Goal: Task Accomplishment & Management: Complete application form

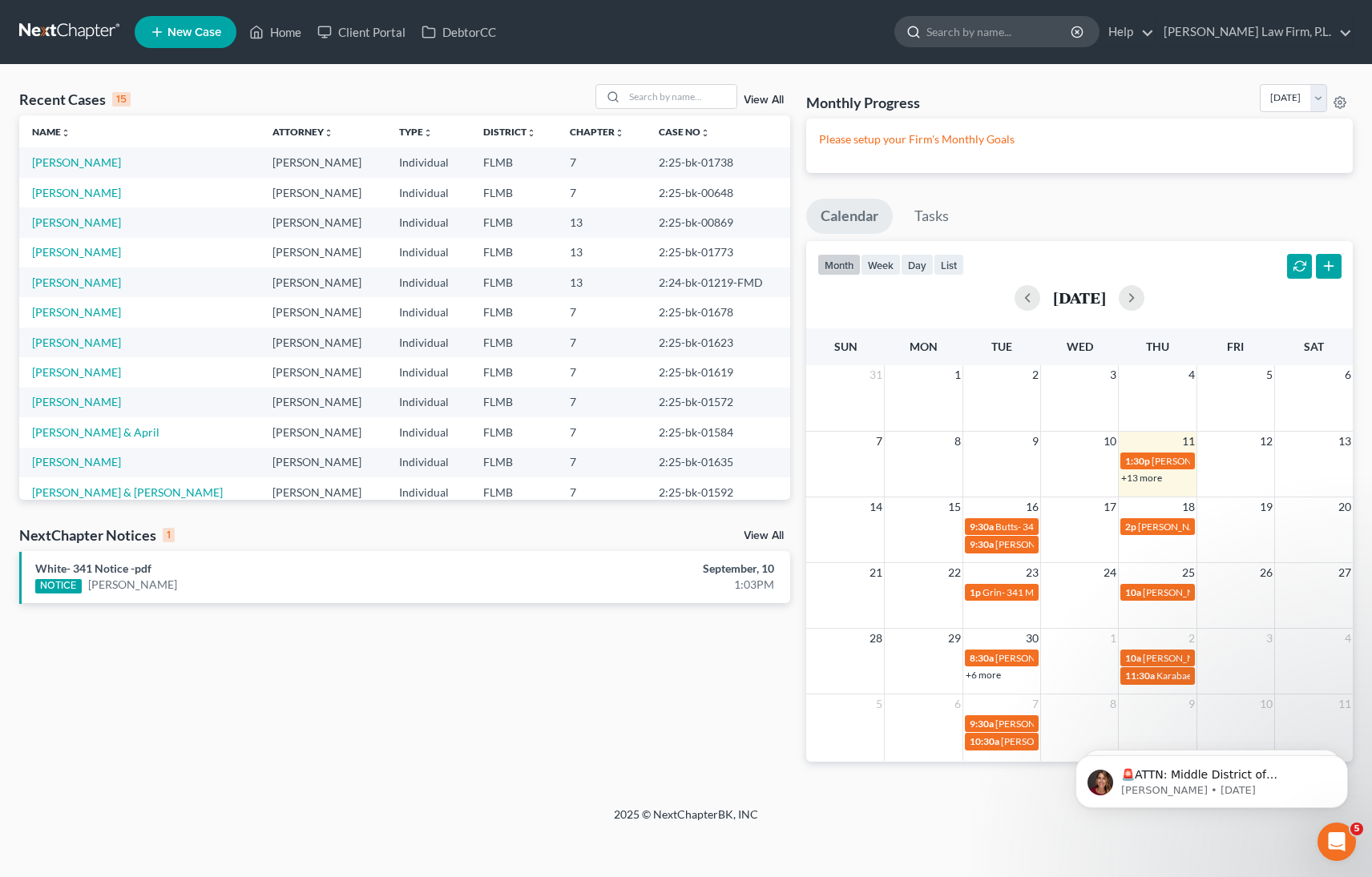
click at [1027, 35] on input "search" at bounding box center [1000, 32] width 147 height 30
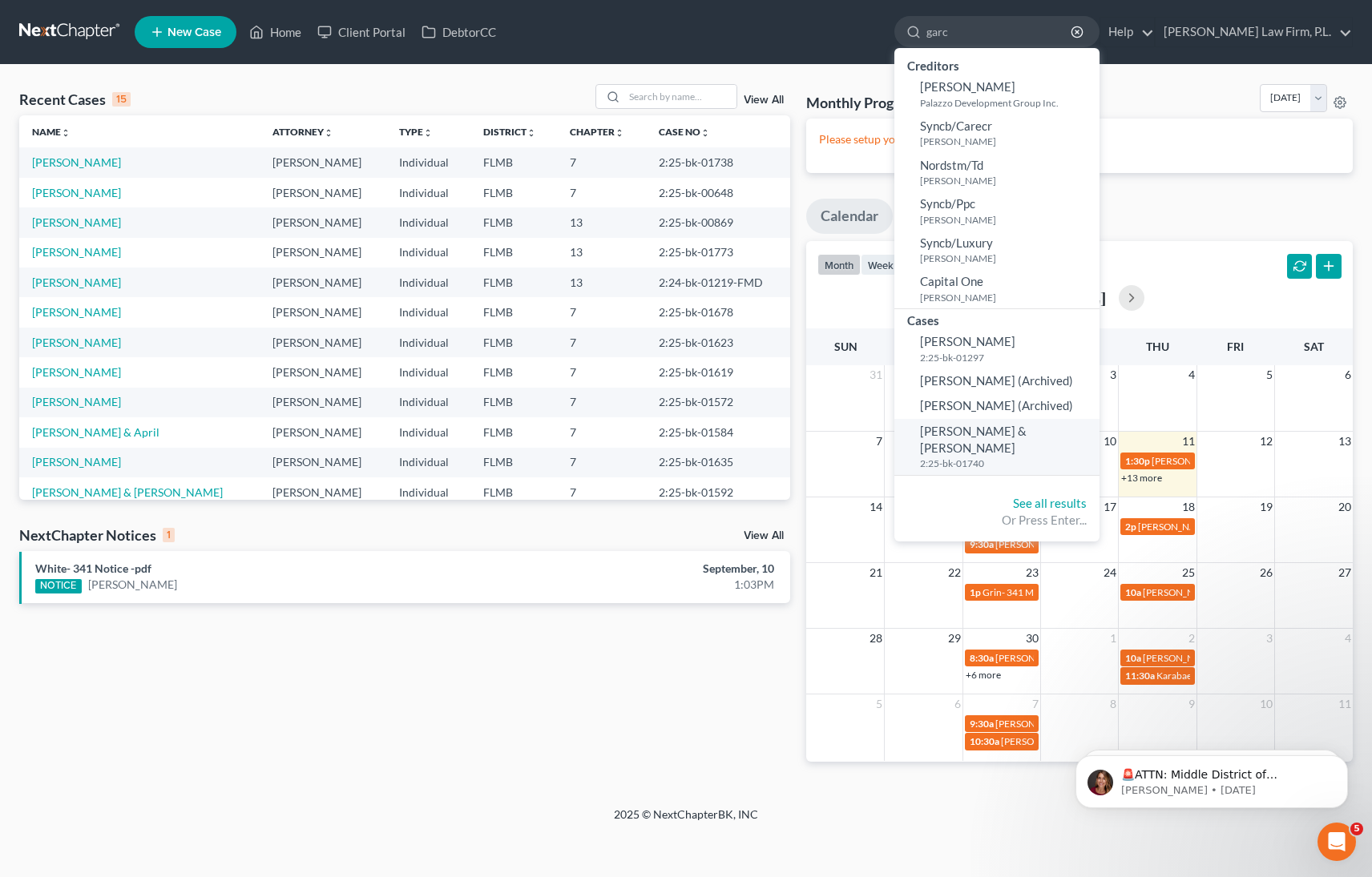
type input "garc"
click at [1027, 434] on span "[PERSON_NAME] & [PERSON_NAME]" at bounding box center [973, 438] width 106 height 31
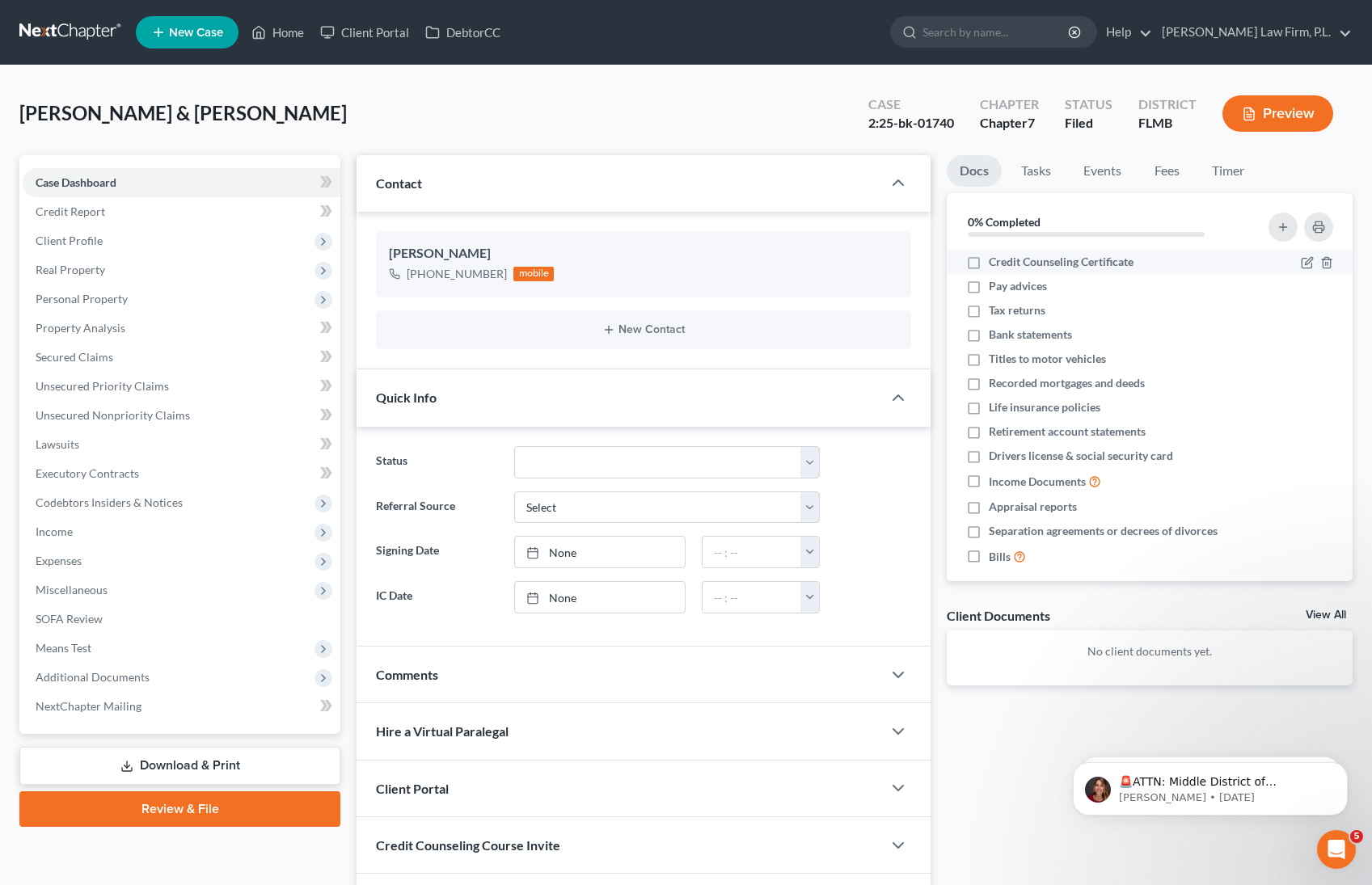
click at [989, 265] on label "Credit Counseling Certificate" at bounding box center [1061, 262] width 145 height 16
click at [995, 265] on input "Credit Counseling Certificate" at bounding box center [1000, 259] width 10 height 10
checkbox input "true"
click at [989, 289] on label "Pay advices" at bounding box center [1018, 285] width 58 height 16
click at [995, 289] on input "Pay advices" at bounding box center [1000, 282] width 10 height 10
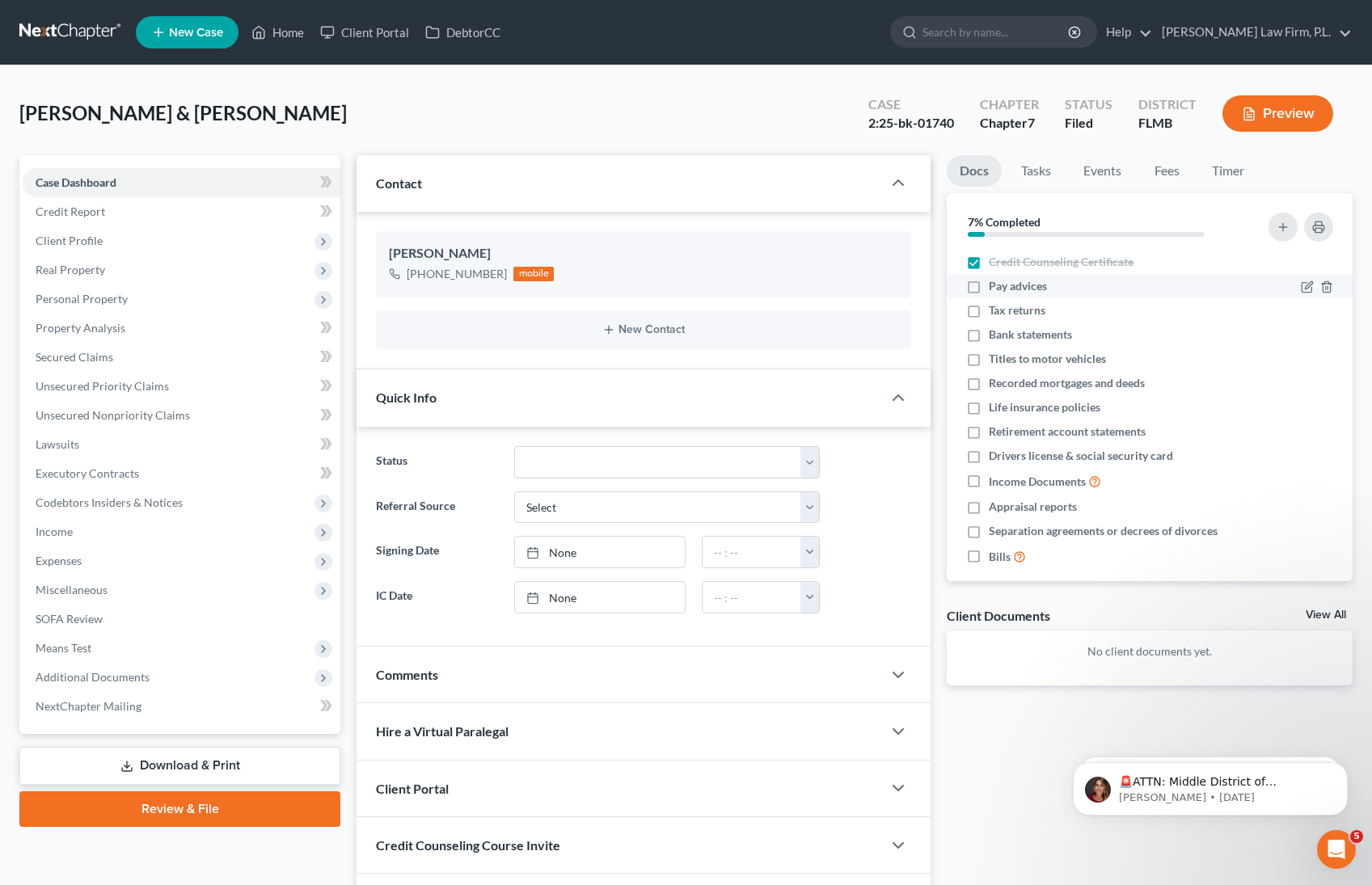
checkbox input "true"
click at [989, 308] on label "Tax returns" at bounding box center [1017, 310] width 56 height 16
click at [995, 308] on input "Tax returns" at bounding box center [1000, 307] width 10 height 10
checkbox input "true"
click at [989, 331] on label "Bank statements" at bounding box center [1030, 334] width 83 height 16
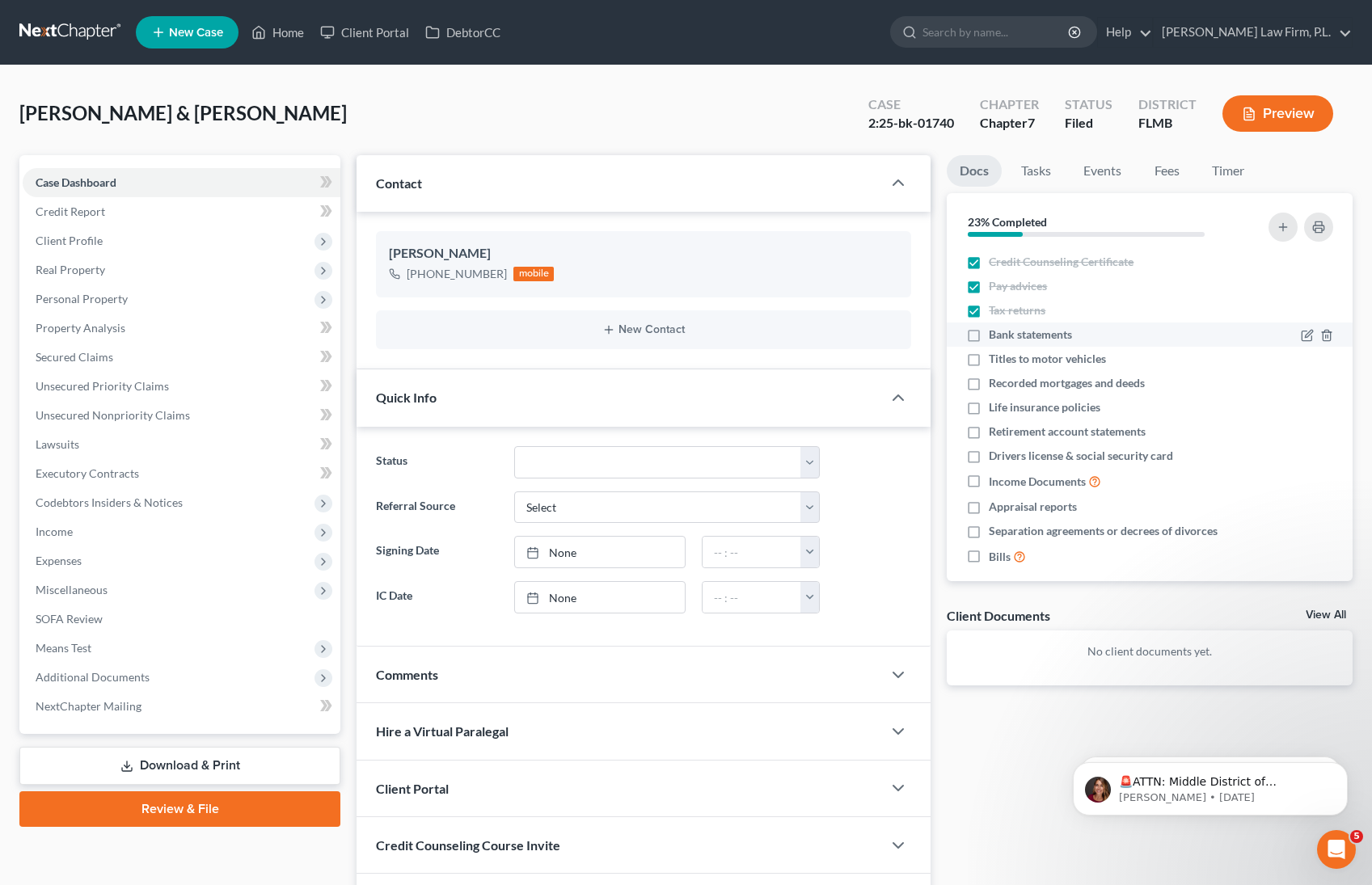
click at [995, 331] on input "Bank statements" at bounding box center [1000, 331] width 10 height 10
click at [989, 340] on label "Bank statements" at bounding box center [1030, 334] width 83 height 16
click at [995, 337] on input "Bank statements" at bounding box center [1000, 331] width 10 height 10
checkbox input "false"
click at [989, 310] on label "Tax returns" at bounding box center [1017, 310] width 56 height 16
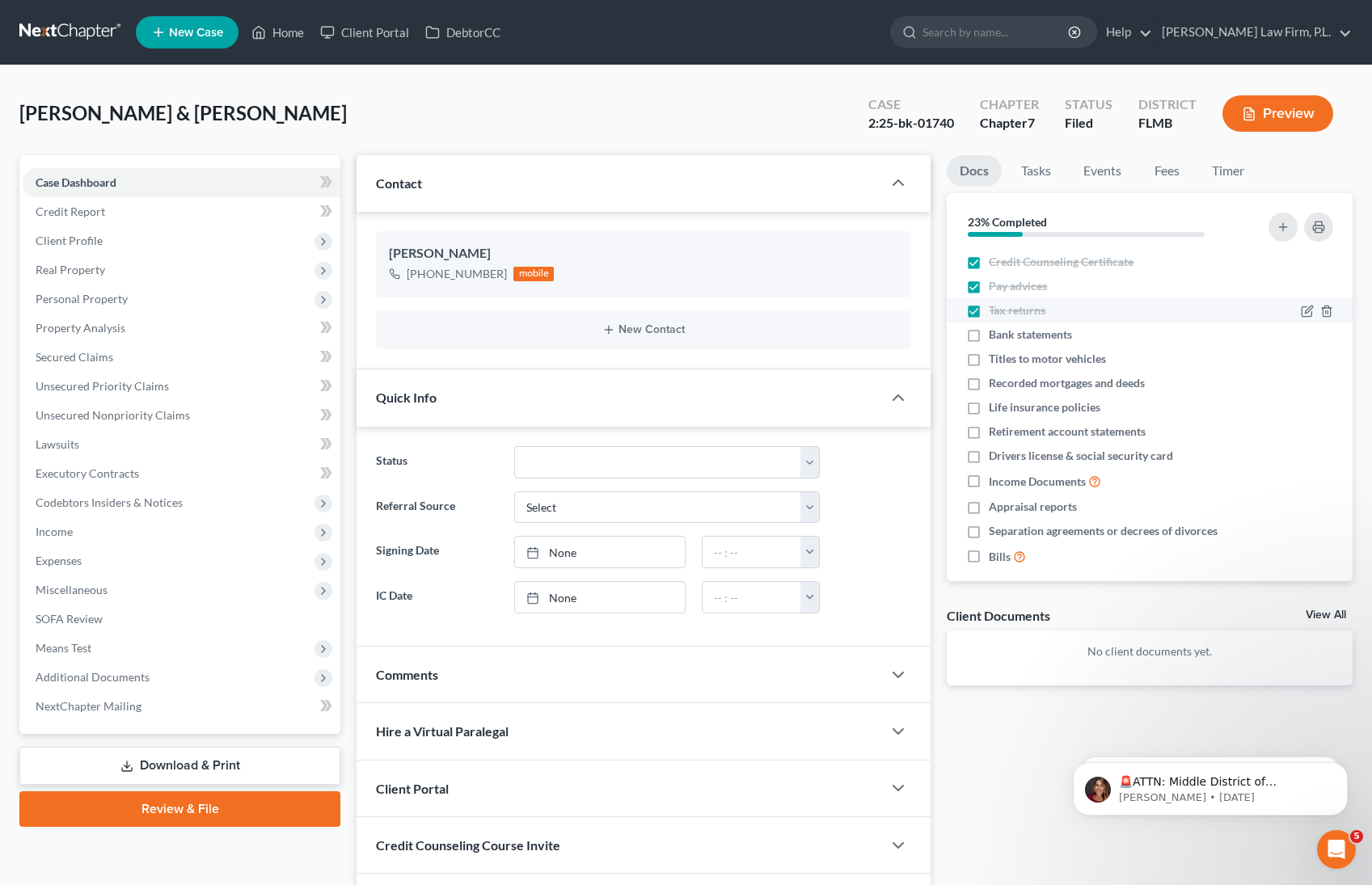
click at [995, 310] on input "Tax returns" at bounding box center [1000, 307] width 10 height 10
checkbox input "false"
click at [989, 280] on label "Pay advices" at bounding box center [1018, 285] width 58 height 16
click at [995, 280] on input "Pay advices" at bounding box center [1000, 282] width 10 height 10
checkbox input "false"
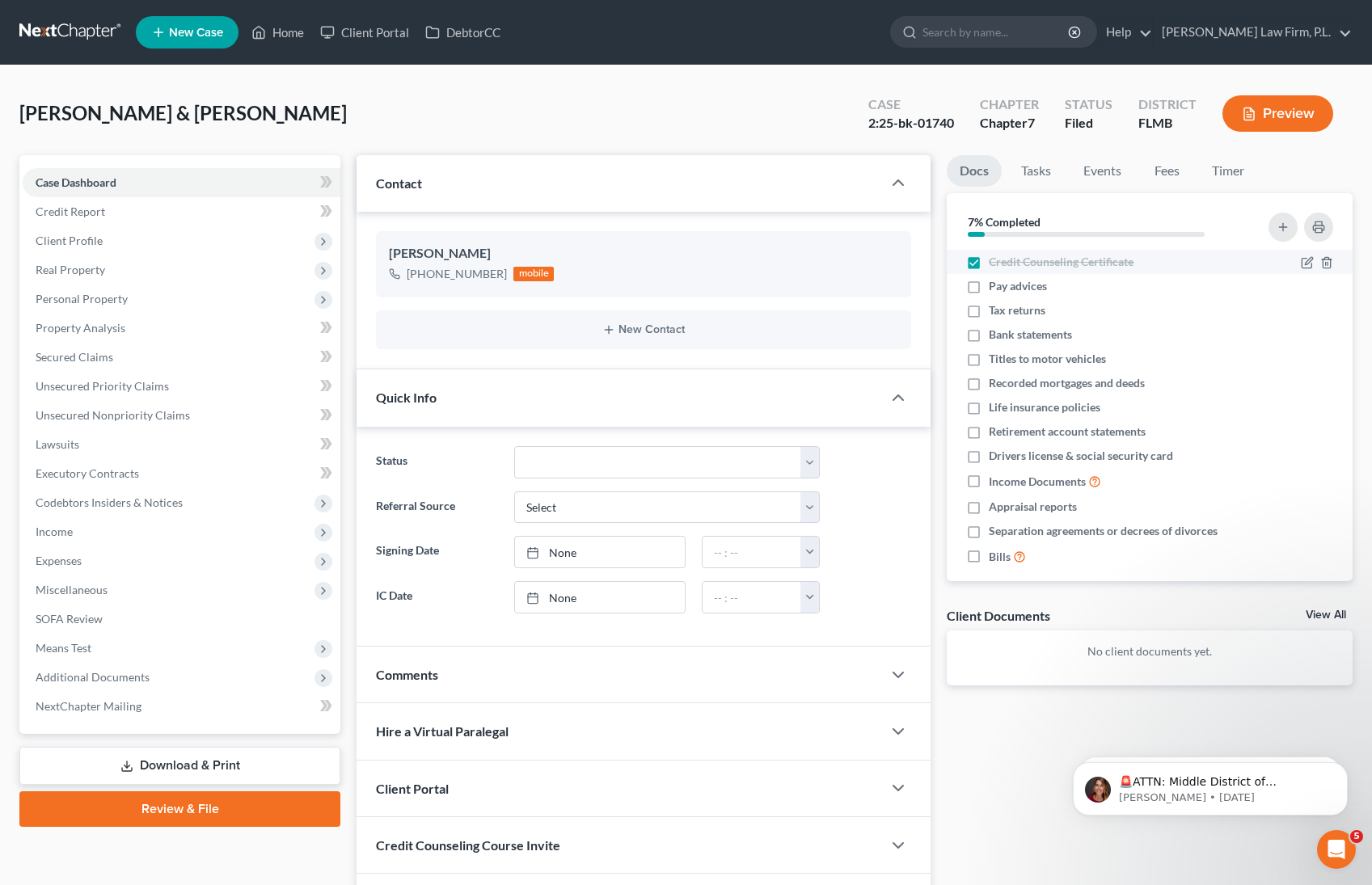
click at [989, 261] on label "Credit Counseling Certificate" at bounding box center [1061, 262] width 145 height 16
click at [995, 261] on input "Credit Counseling Certificate" at bounding box center [1000, 259] width 10 height 10
checkbox input "false"
click at [1122, 174] on link "Events" at bounding box center [1103, 170] width 64 height 31
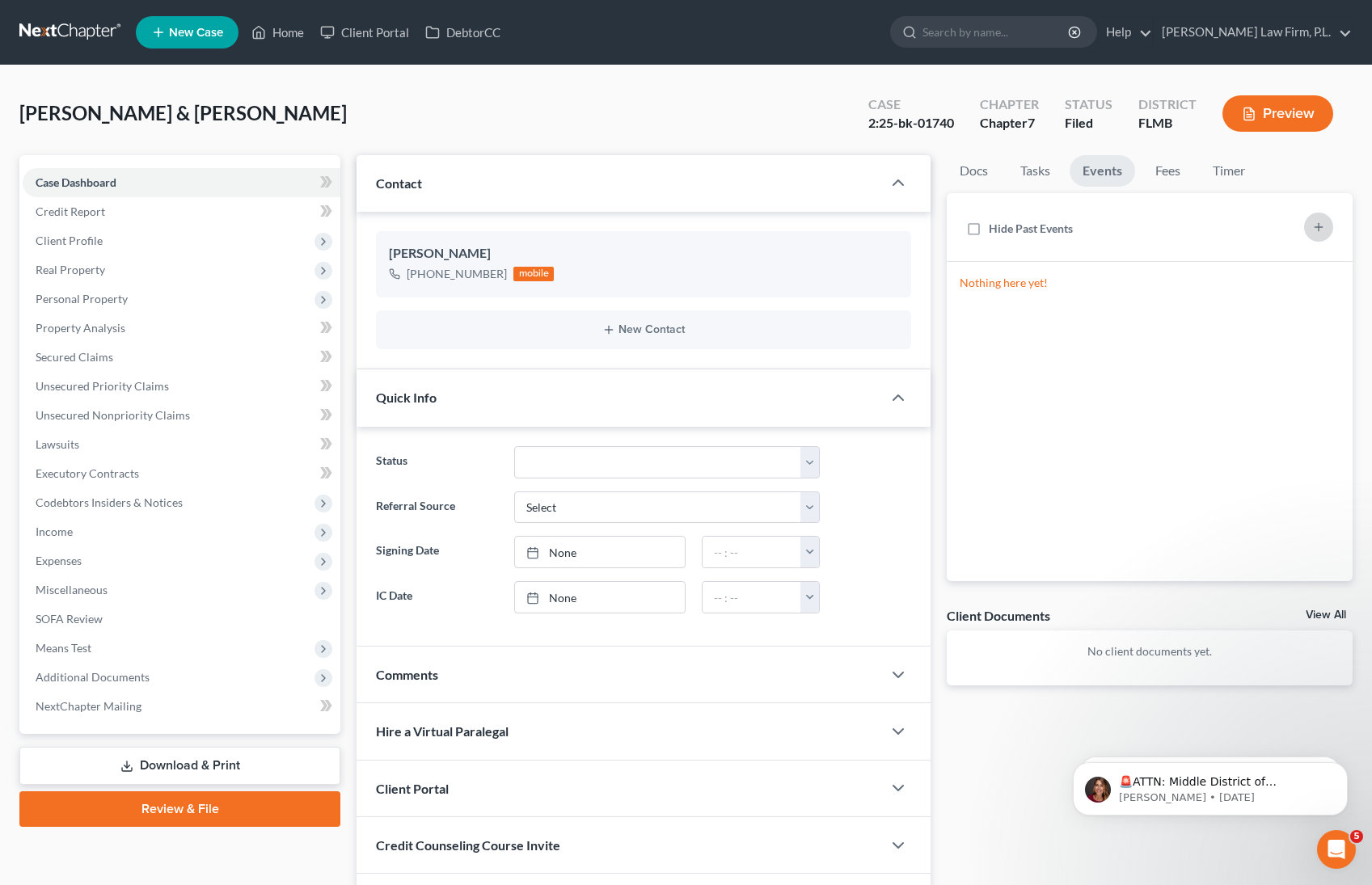
click at [1310, 227] on button "button" at bounding box center [1318, 227] width 29 height 29
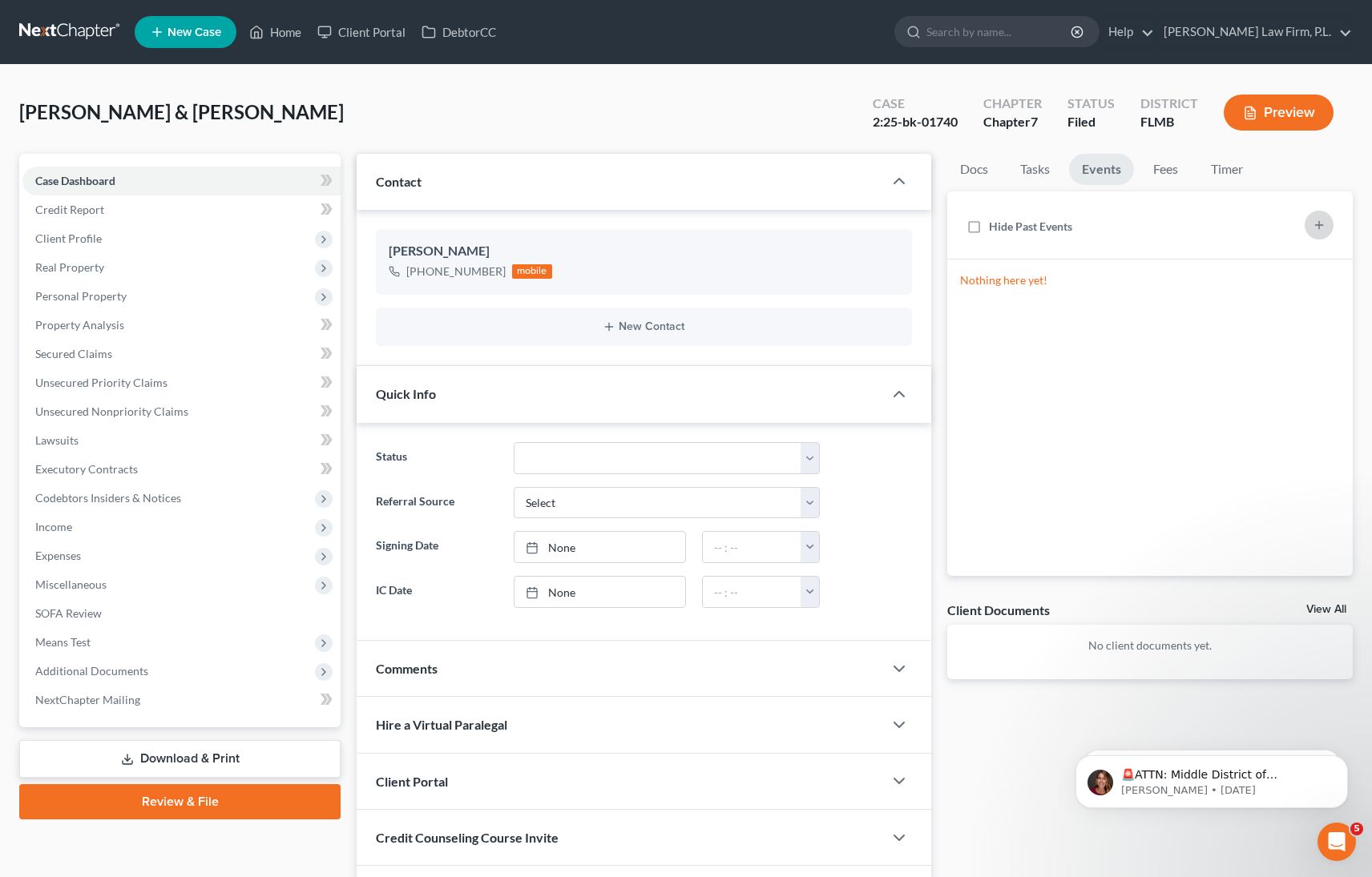
select select "Days"
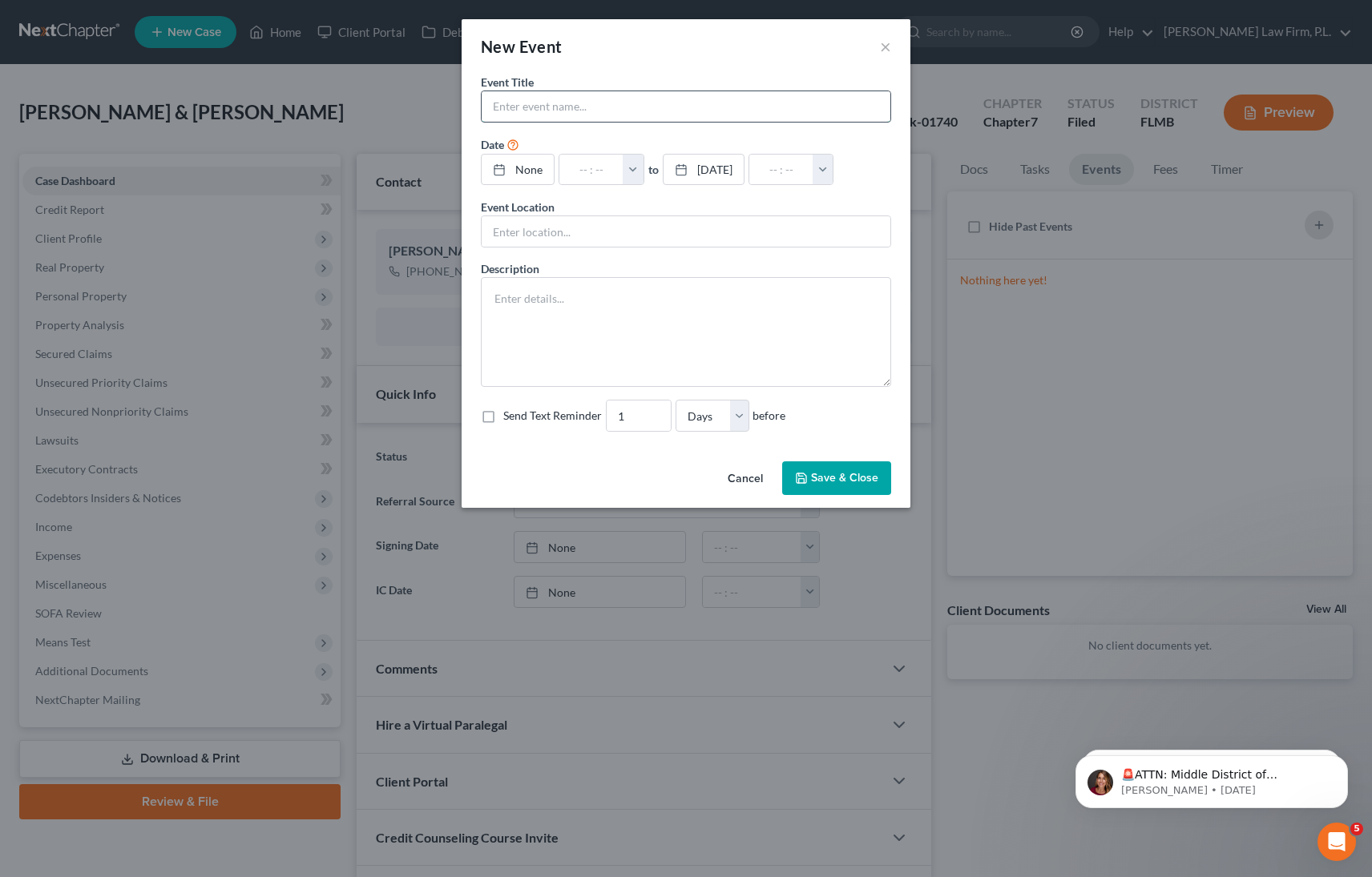
click at [698, 115] on input "text" at bounding box center [686, 106] width 409 height 31
type input "[PERSON_NAME]- 341 Meeting"
click at [521, 177] on link "None" at bounding box center [517, 170] width 72 height 31
type input "[DATE]"
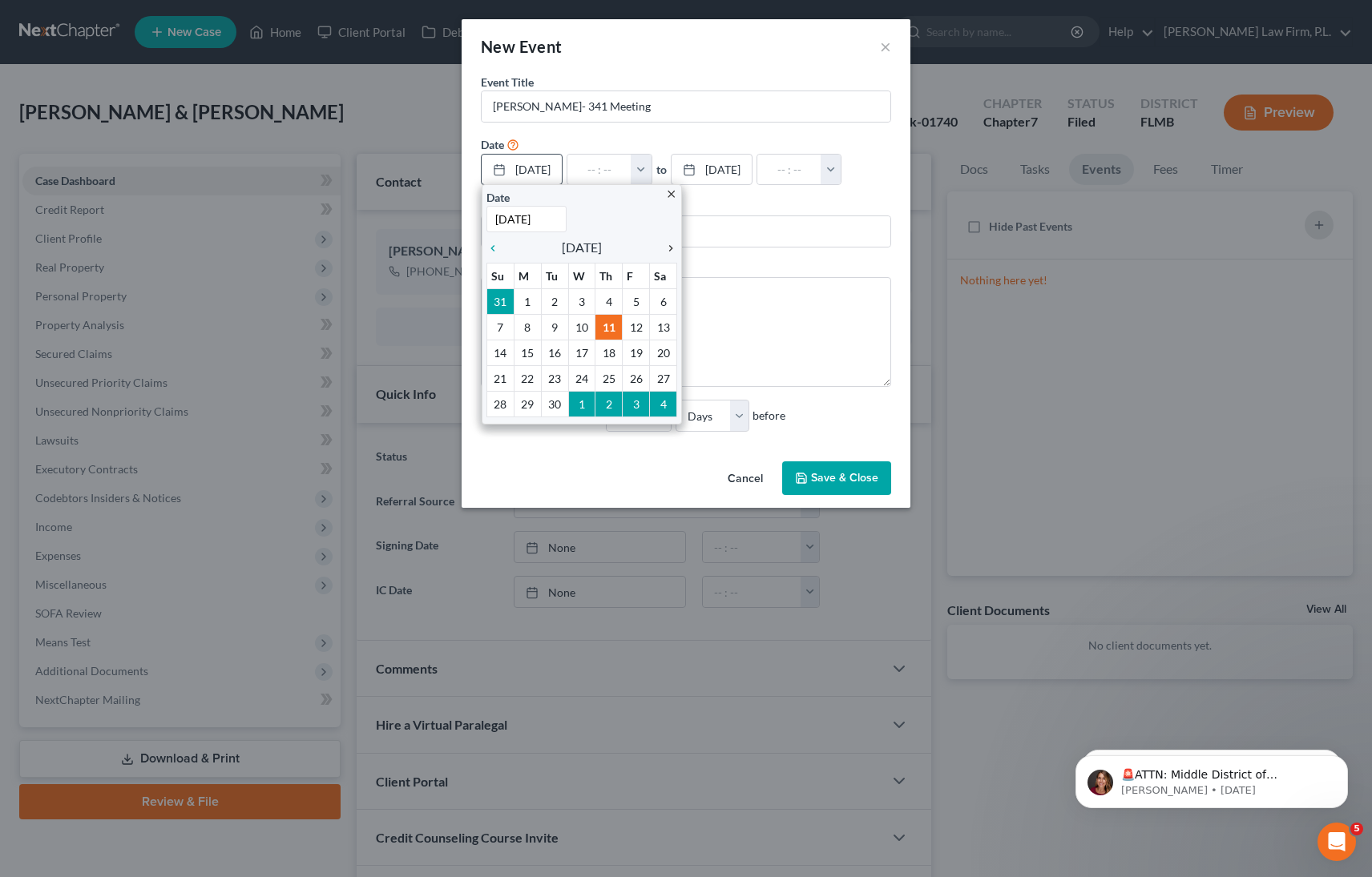
click at [664, 245] on icon "chevron_right" at bounding box center [666, 248] width 21 height 13
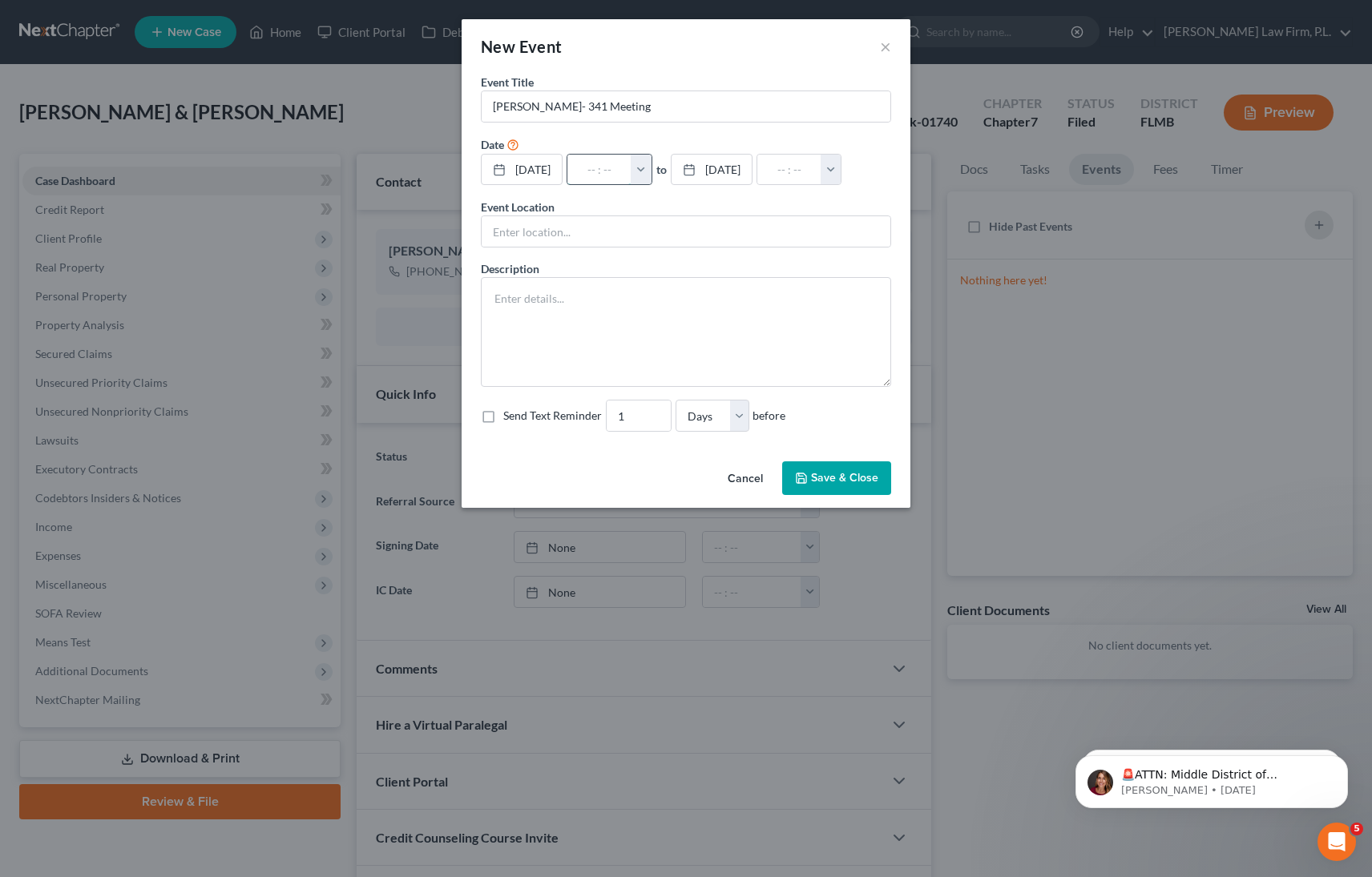
click at [623, 162] on input "text" at bounding box center [599, 170] width 64 height 31
click at [651, 169] on button "button" at bounding box center [641, 170] width 21 height 31
click at [698, 313] on link "2:30pm" at bounding box center [676, 306] width 90 height 27
type input "2:30pm"
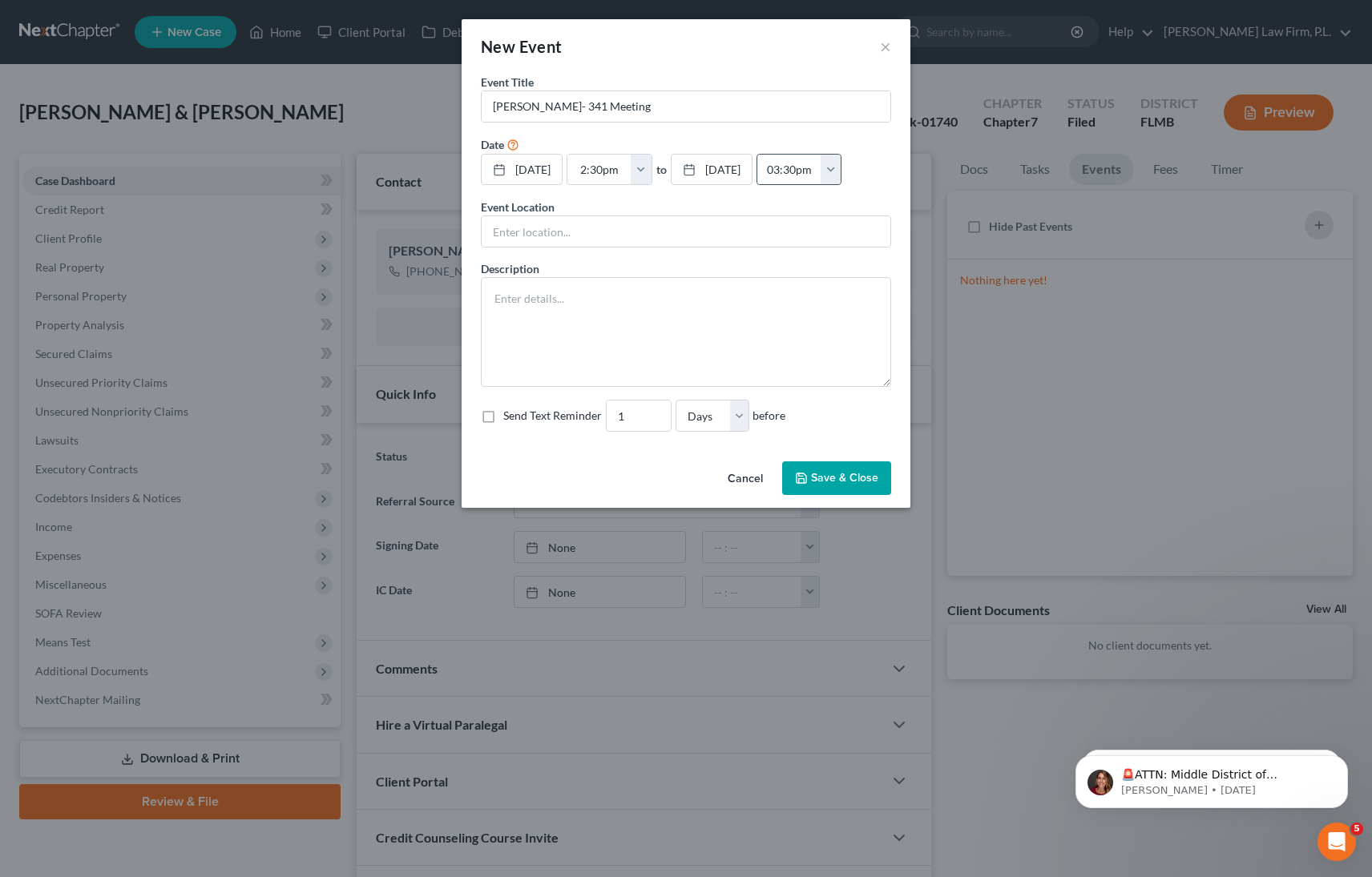
click at [820, 185] on button "button" at bounding box center [831, 170] width 21 height 31
click at [758, 185] on input "03:30pm" at bounding box center [790, 170] width 64 height 31
type input "03:00pm"
click at [500, 247] on input "text" at bounding box center [686, 231] width 409 height 31
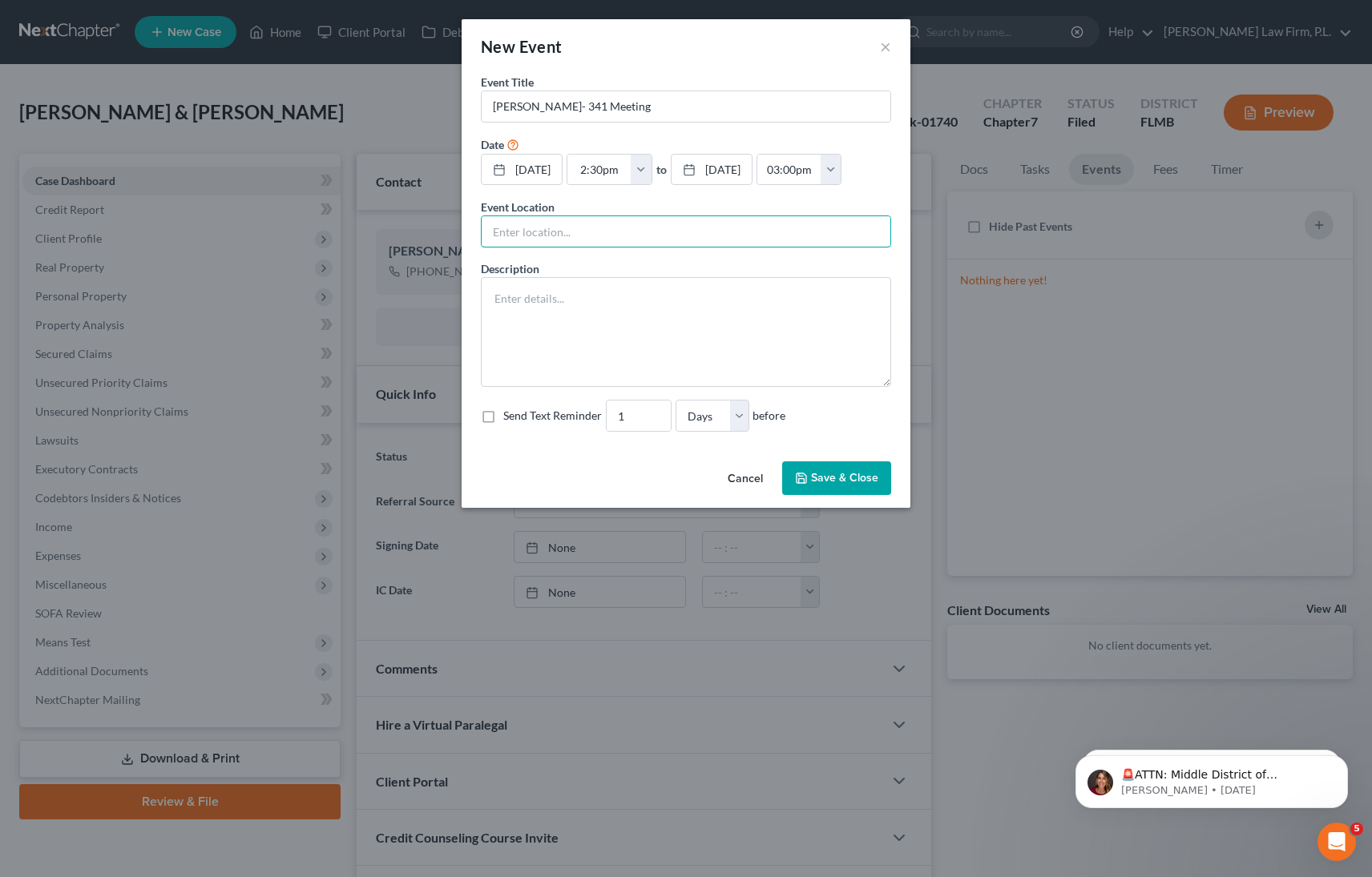
type input "ZOOM"
click at [551, 366] on textarea at bounding box center [686, 332] width 411 height 110
paste textarea "Section 341(a) meeting to be held on [DATE] 02:30 PM. Zoom - Dauval: Meeting ID…"
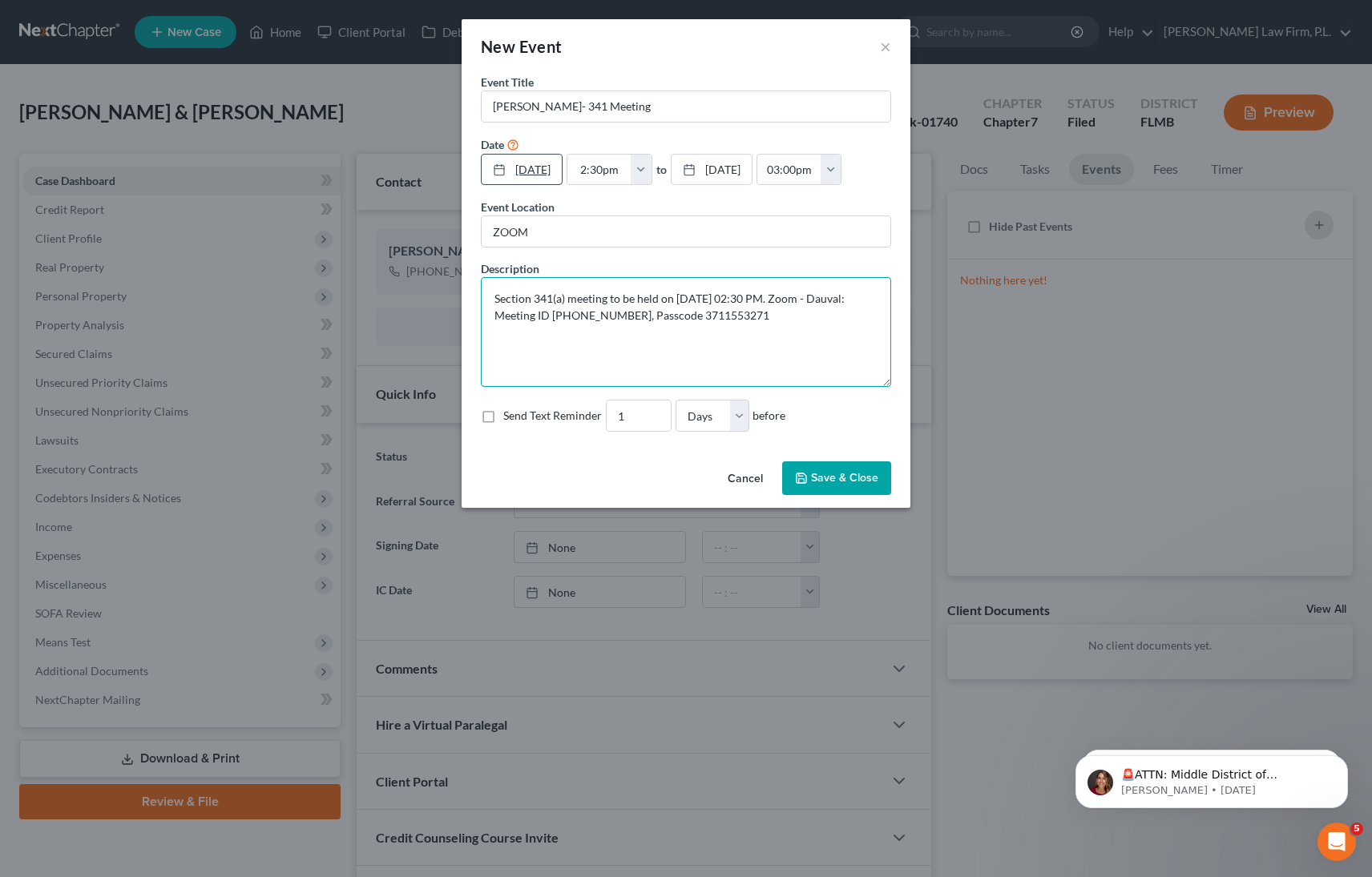
type textarea "Section 341(a) meeting to be held on [DATE] 02:30 PM. Zoom - Dauval: Meeting ID…"
click at [562, 179] on link "[DATE]" at bounding box center [522, 170] width 80 height 31
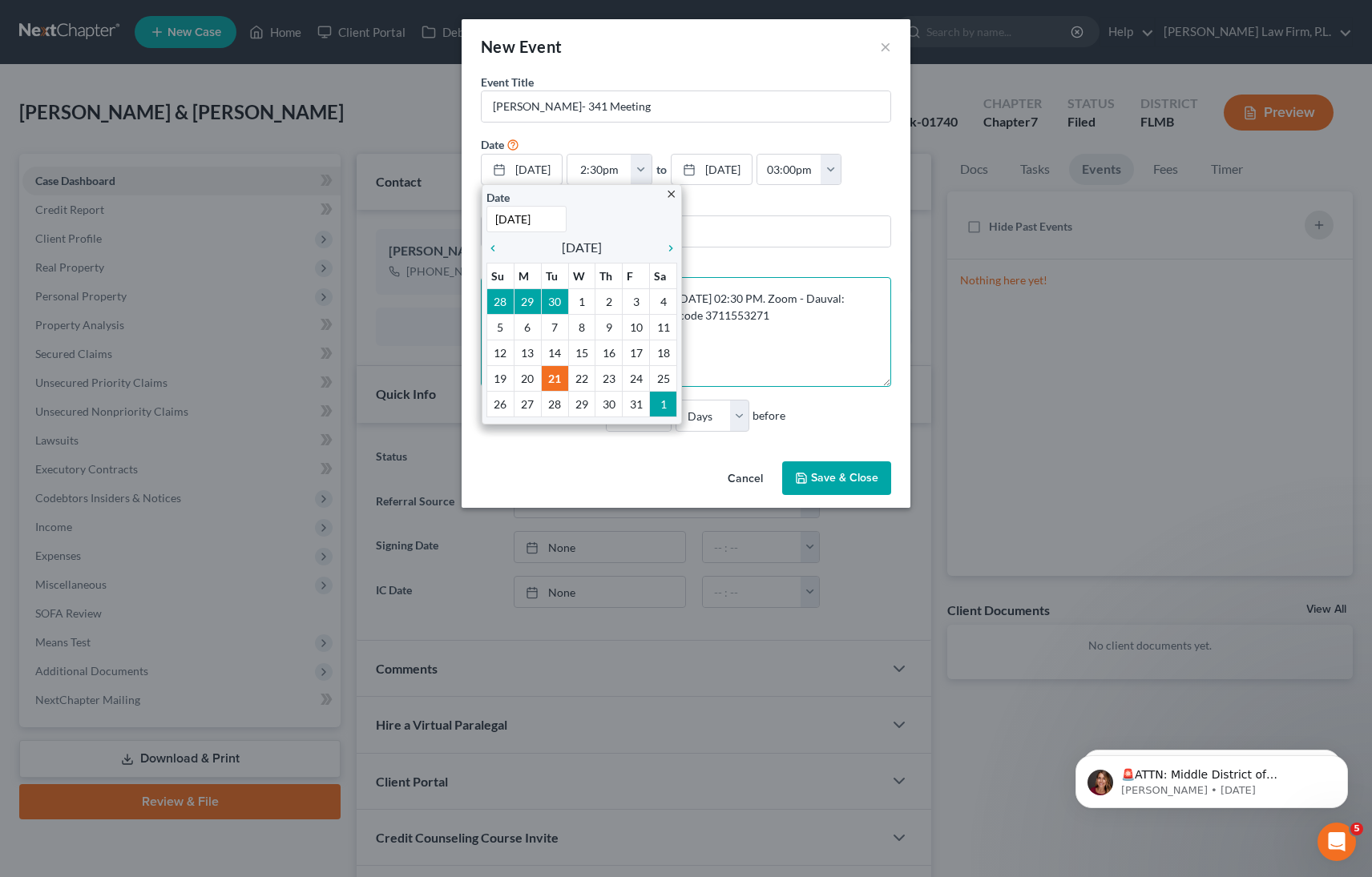
drag, startPoint x: 769, startPoint y: 369, endPoint x: 764, endPoint y: 379, distance: 11.2
click at [769, 369] on textarea "Section 341(a) meeting to be held on [DATE] 02:30 PM. Zoom - Dauval: Meeting ID…" at bounding box center [686, 332] width 411 height 110
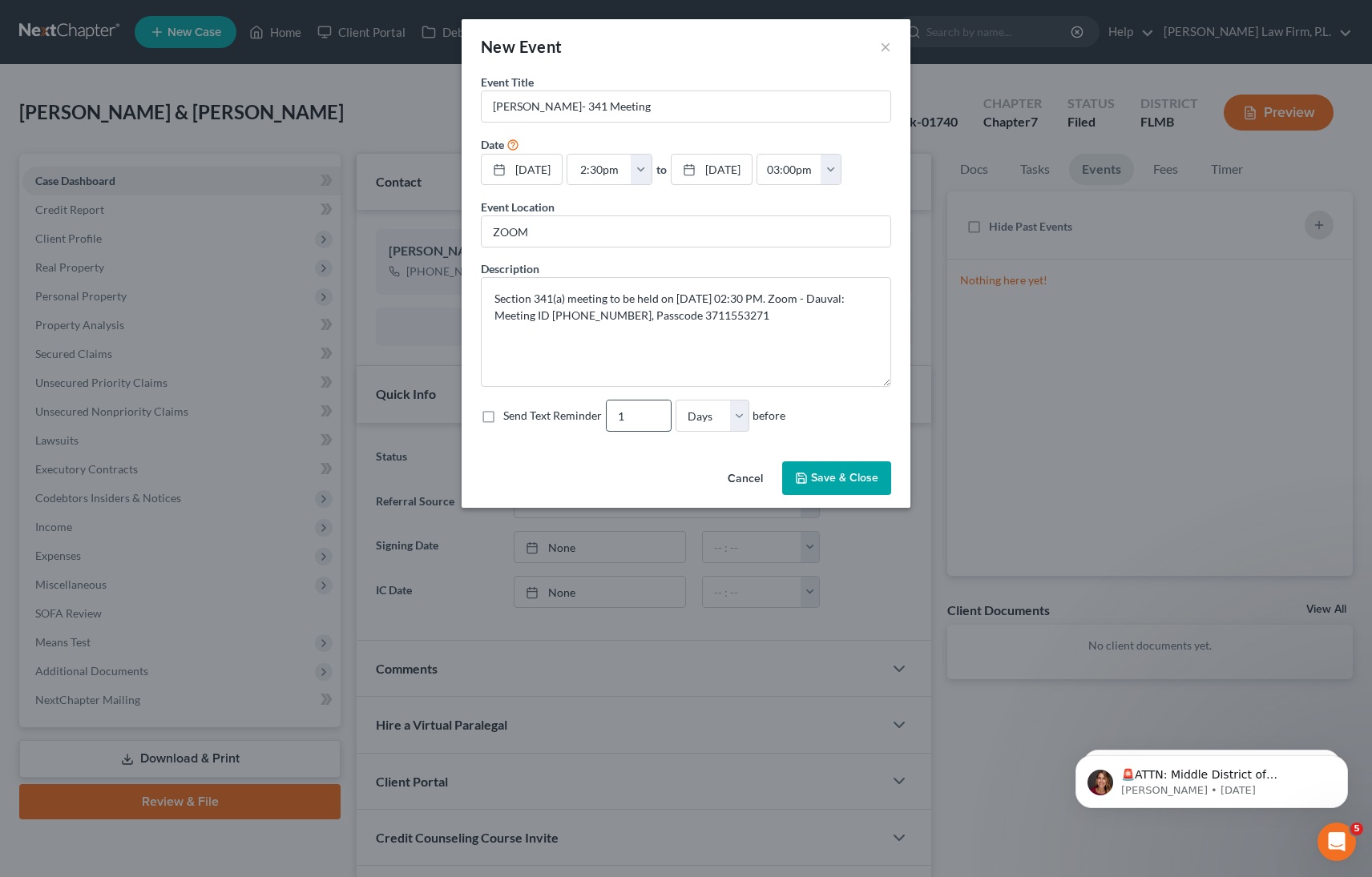
click at [644, 431] on input "1" at bounding box center [638, 415] width 64 height 31
click at [652, 431] on input "2" at bounding box center [638, 415] width 64 height 31
click at [652, 431] on input "3" at bounding box center [638, 415] width 64 height 31
click at [652, 431] on input "4" at bounding box center [638, 415] width 64 height 31
click at [652, 431] on input "5" at bounding box center [638, 415] width 64 height 31
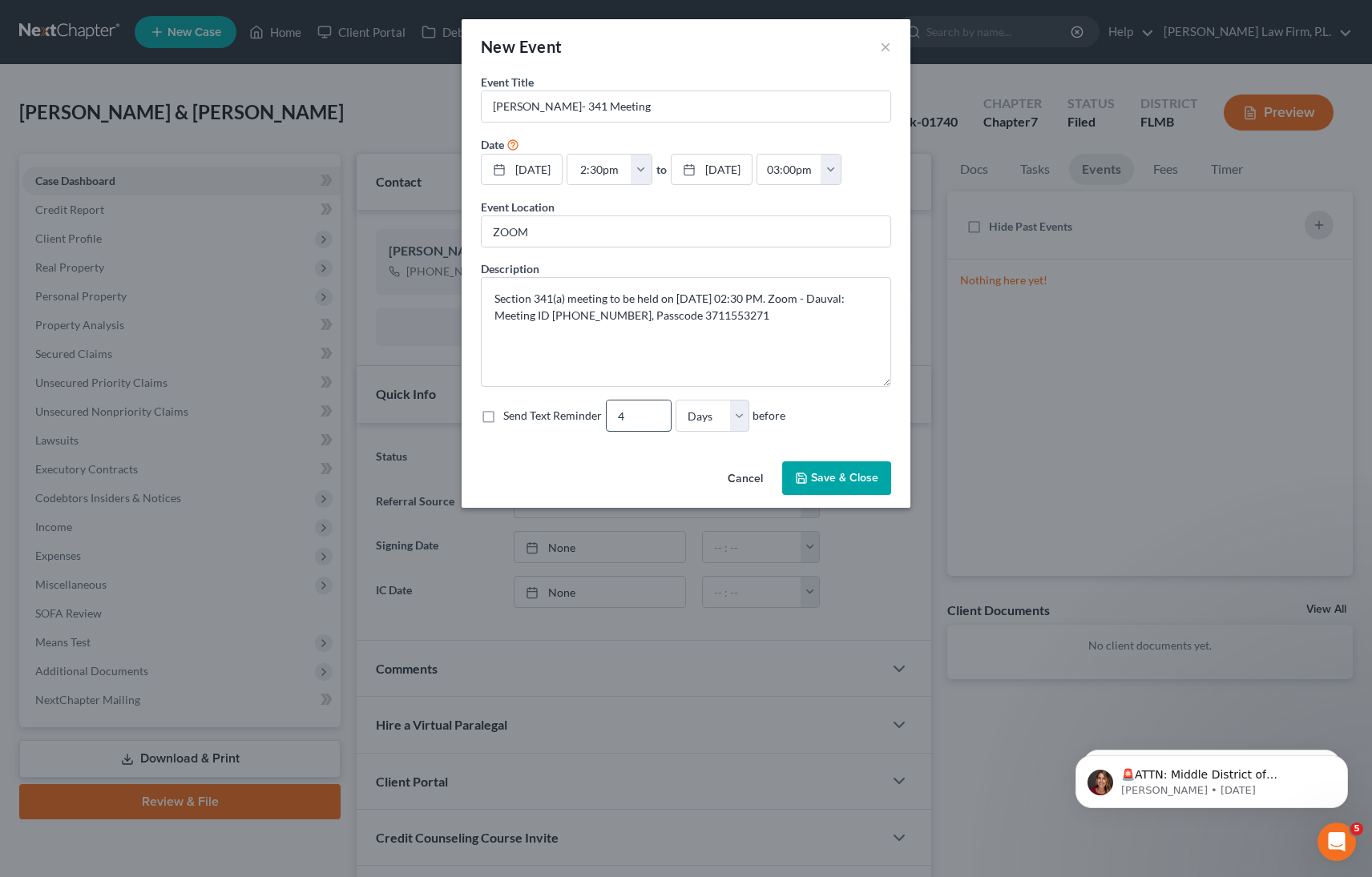
type input "4"
click at [654, 431] on input "4" at bounding box center [638, 415] width 64 height 31
click at [503, 424] on label "Send Text Reminder" at bounding box center [553, 415] width 99 height 16
click at [510, 418] on input "Send Text Reminder" at bounding box center [514, 412] width 10 height 10
checkbox input "true"
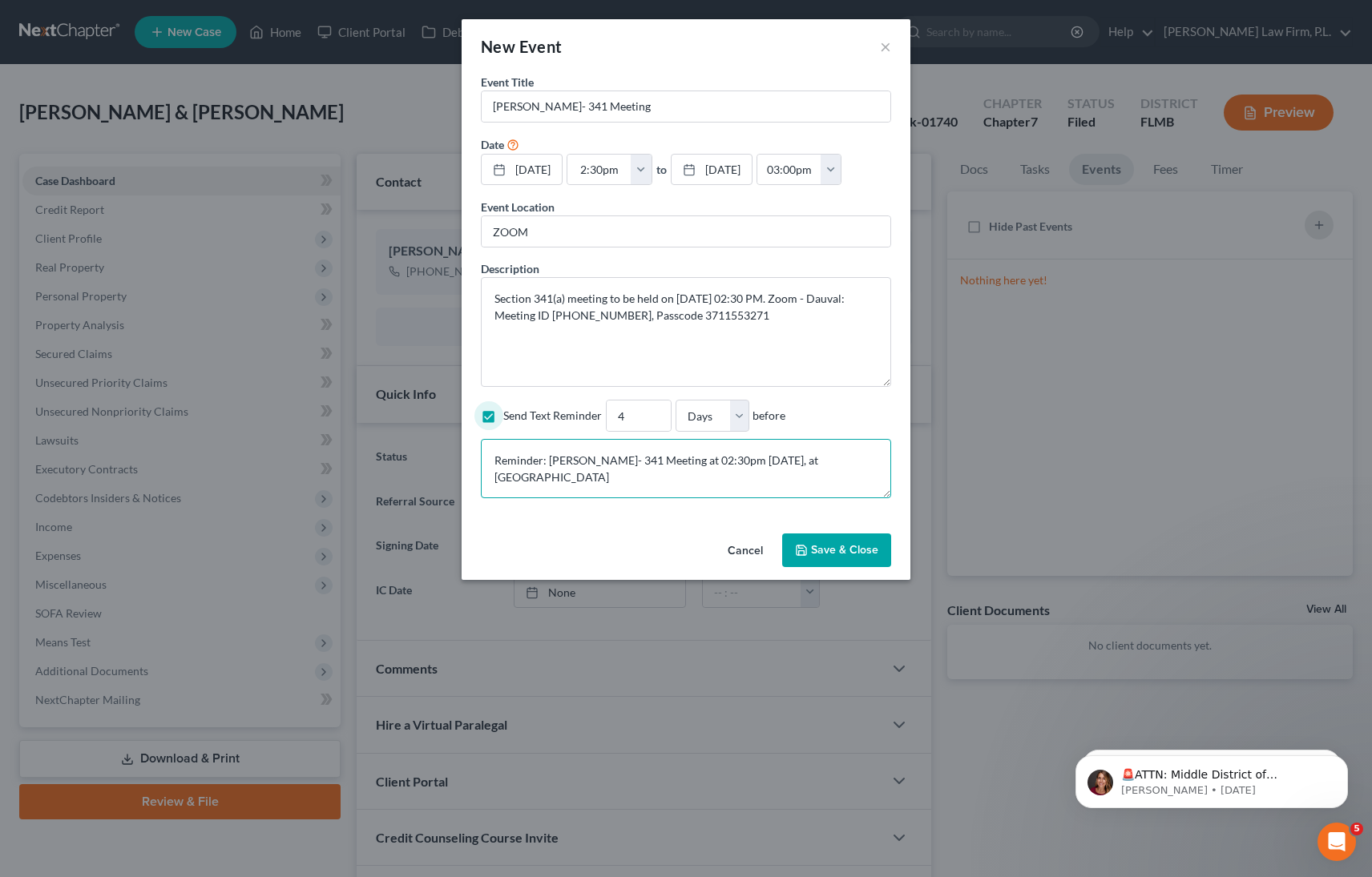
click at [701, 498] on textarea "Reminder: [PERSON_NAME]- 341 Meeting at 02:30pm [DATE], at [GEOGRAPHIC_DATA]" at bounding box center [686, 469] width 411 height 60
paste textarea "Section 341(a) meeting to be held on [DATE] 02:30 PM. Zoom - Dauval: Meeting ID…"
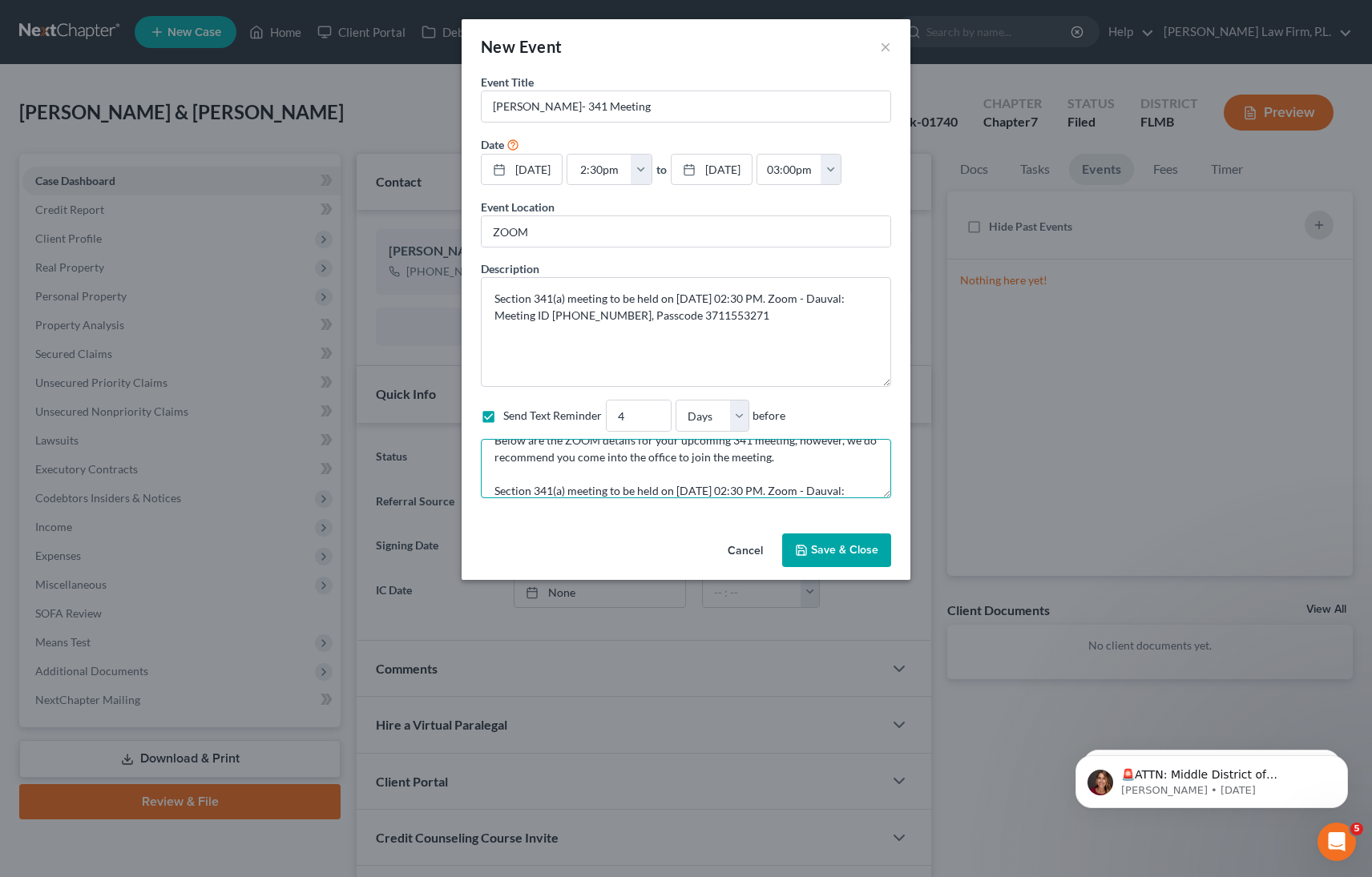
type textarea "Reminder: [PERSON_NAME]- 341 Meeting at 02:30pm [DATE], at [GEOGRAPHIC_DATA] Be…"
click at [845, 567] on button "Save & Close" at bounding box center [836, 550] width 109 height 34
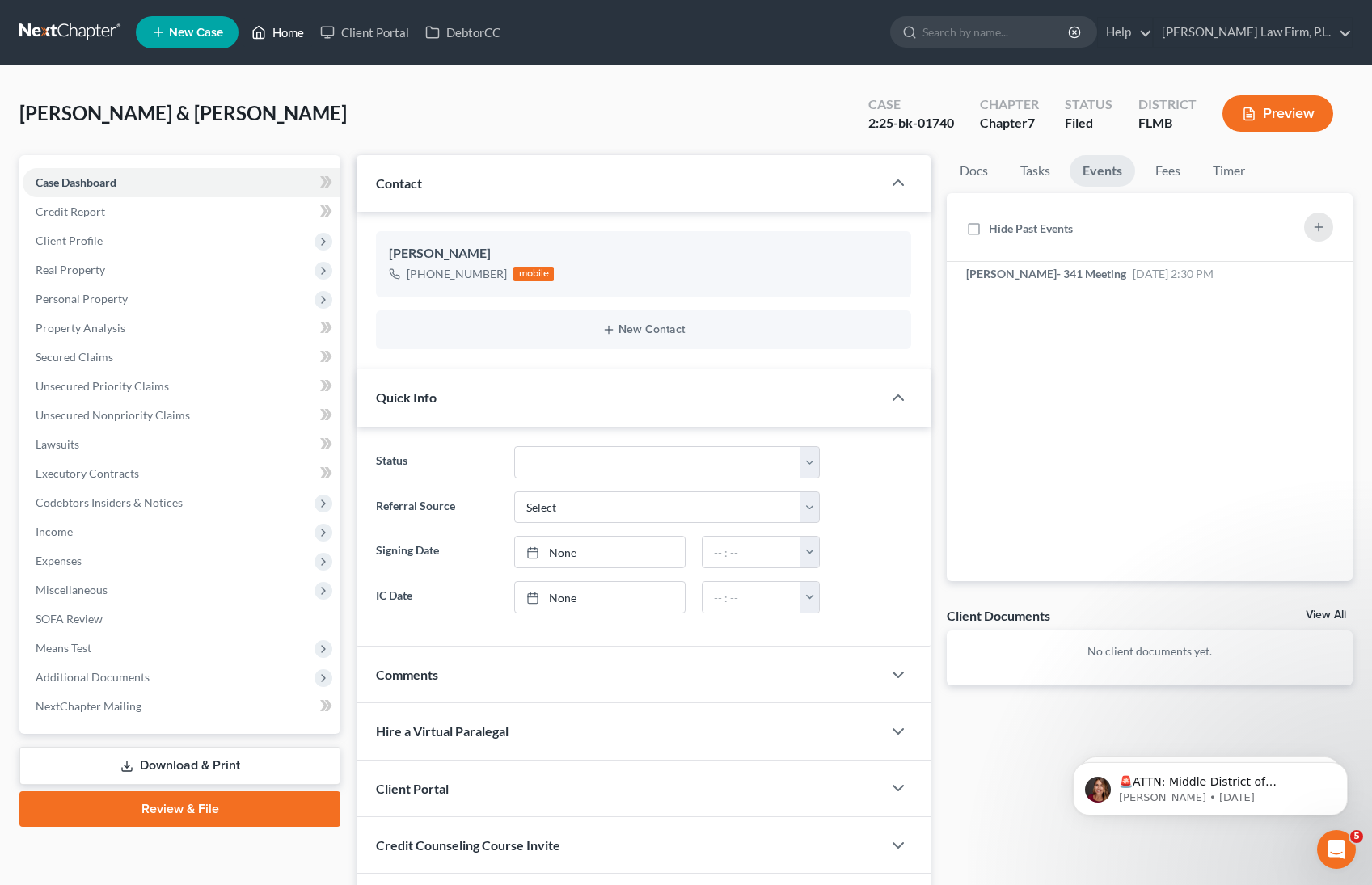
click at [269, 39] on link "Home" at bounding box center [278, 32] width 69 height 29
